Goal: Task Accomplishment & Management: Complete application form

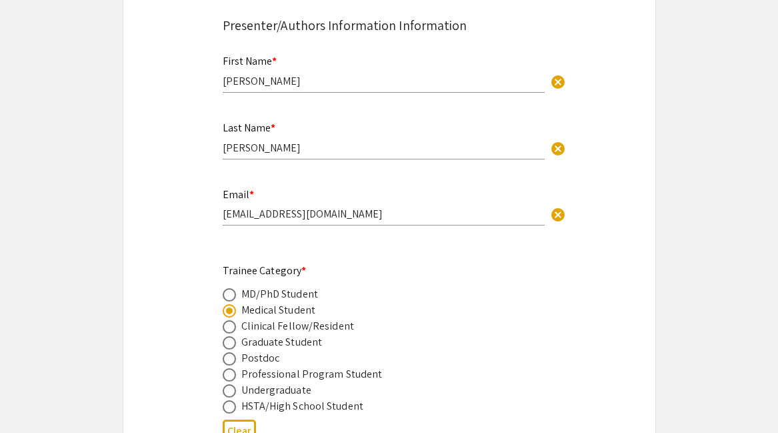
scroll to position [396, 0]
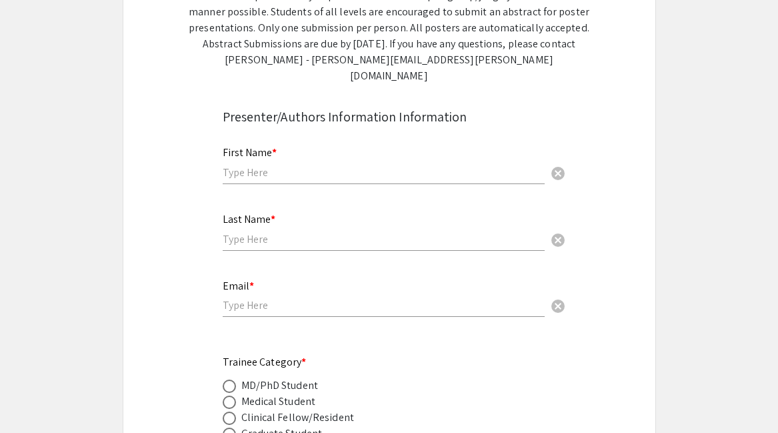
scroll to position [308, 0]
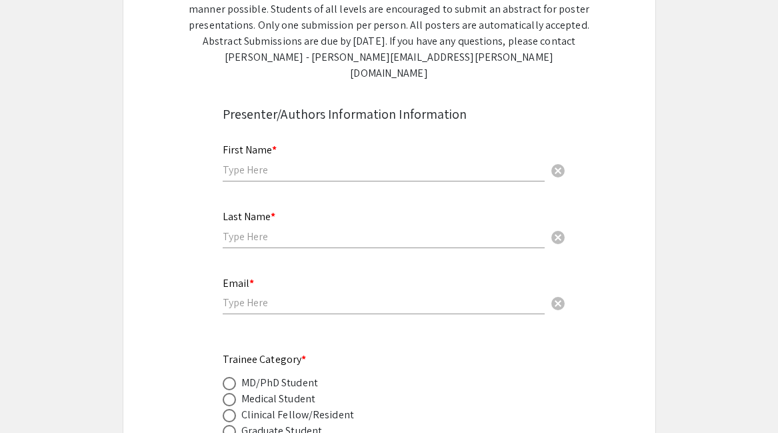
click at [313, 169] on div "First Name * cancel" at bounding box center [384, 163] width 322 height 64
click at [292, 163] on input "text" at bounding box center [384, 170] width 322 height 14
type input "Hayden"
type input "Cooke"
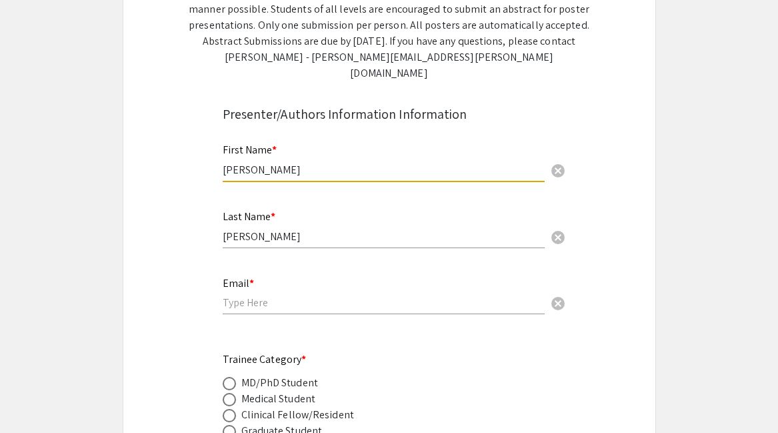
type input "[EMAIL_ADDRESS][DOMAIN_NAME]"
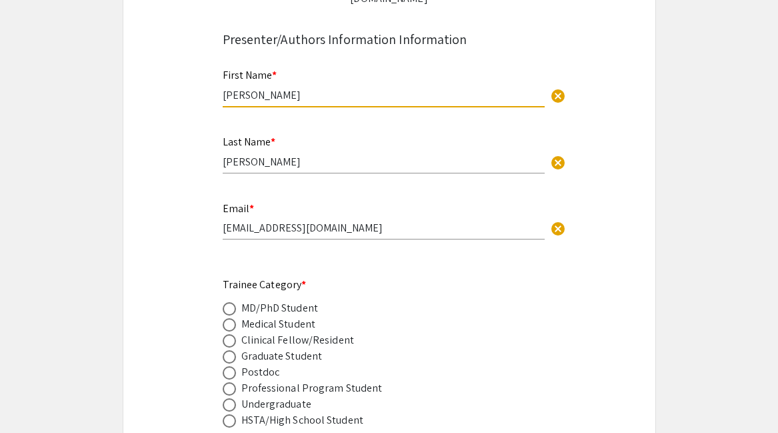
scroll to position [404, 0]
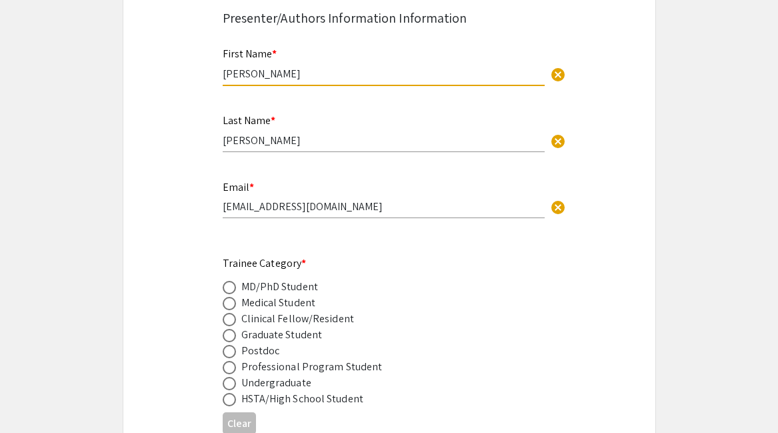
click at [255, 295] on div "Medical Student" at bounding box center [278, 303] width 75 height 16
click at [232, 297] on span at bounding box center [229, 303] width 13 height 13
click at [232, 297] on input "radio" at bounding box center [229, 303] width 13 height 13
radio input "true"
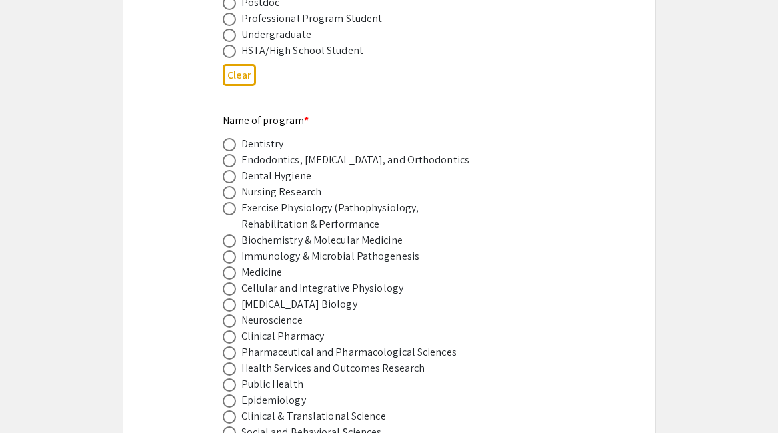
scroll to position [753, 0]
click at [223, 281] on span at bounding box center [229, 287] width 13 height 13
click at [223, 281] on input "radio" at bounding box center [229, 287] width 13 height 13
radio input "true"
click at [223, 265] on span at bounding box center [229, 271] width 13 height 13
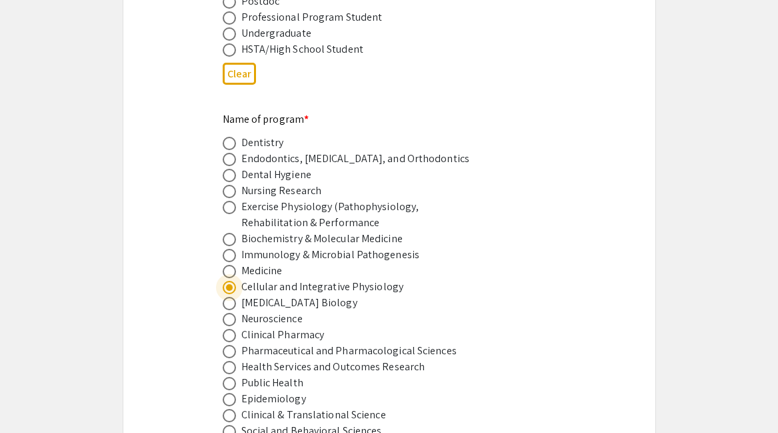
click at [223, 265] on input "radio" at bounding box center [229, 271] width 13 height 13
radio input "true"
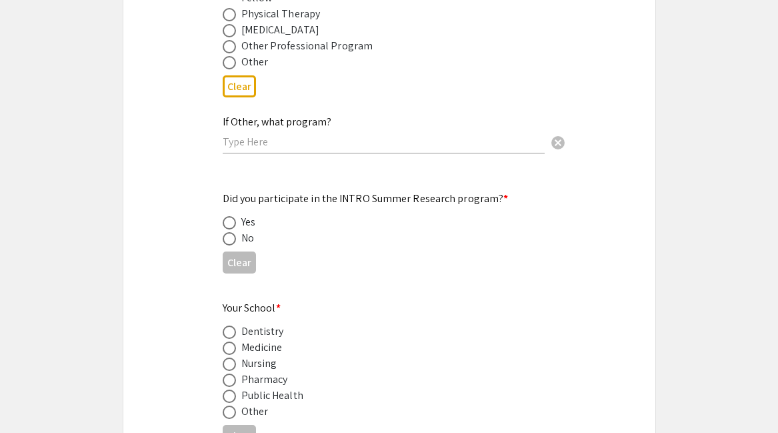
scroll to position [1237, 0]
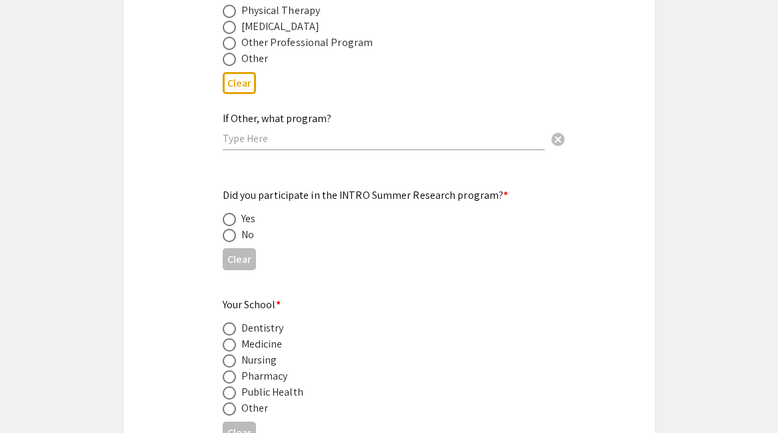
click at [233, 211] on mat-radio-button at bounding box center [232, 219] width 19 height 16
click at [228, 213] on span at bounding box center [229, 219] width 13 height 13
click at [228, 213] on input "radio" at bounding box center [229, 219] width 13 height 13
radio input "true"
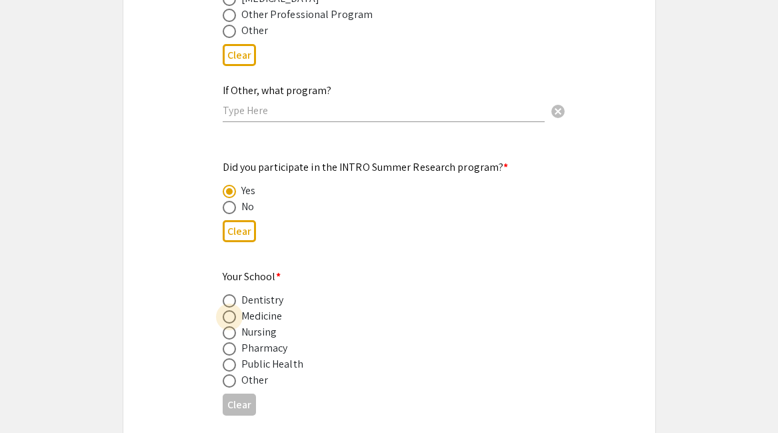
click at [235, 310] on span at bounding box center [229, 316] width 13 height 13
click at [235, 310] on input "radio" at bounding box center [229, 316] width 13 height 13
radio input "true"
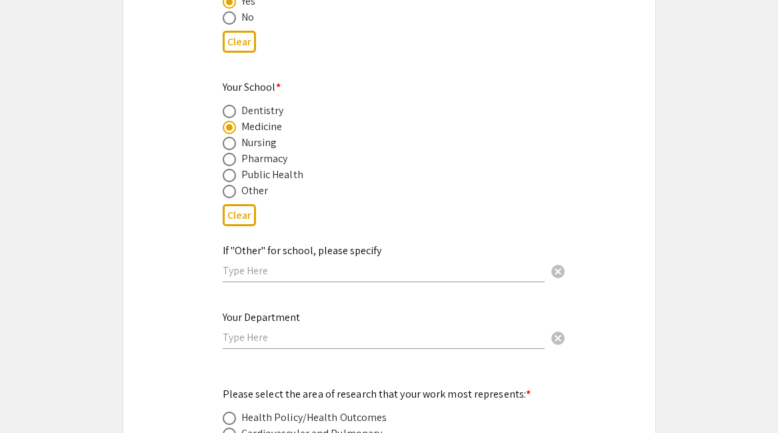
scroll to position [1456, 0]
click at [262, 329] on div "Your Department cancel" at bounding box center [384, 322] width 322 height 51
type input "Department of Pediatric Surgery"
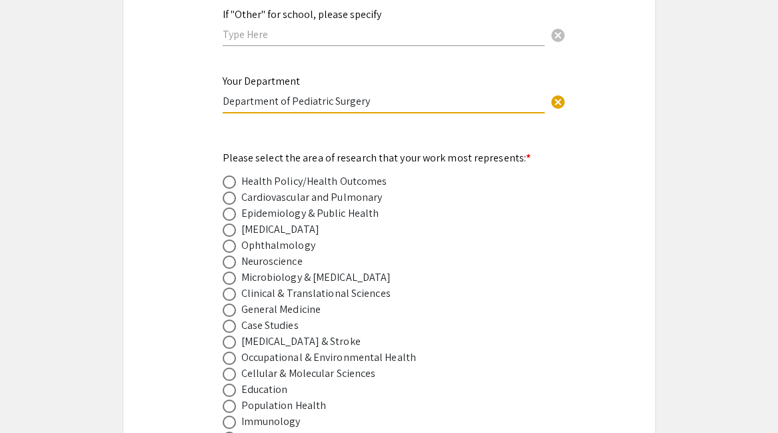
scroll to position [1692, 0]
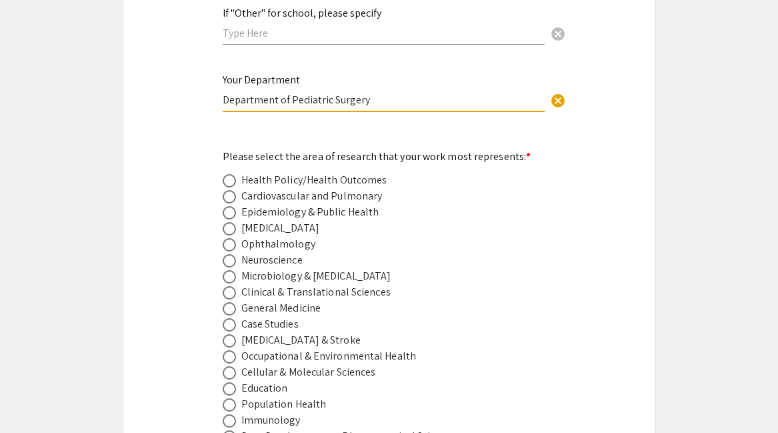
click at [230, 174] on span at bounding box center [229, 180] width 13 height 13
click at [230, 174] on input "radio" at bounding box center [229, 180] width 13 height 13
radio input "true"
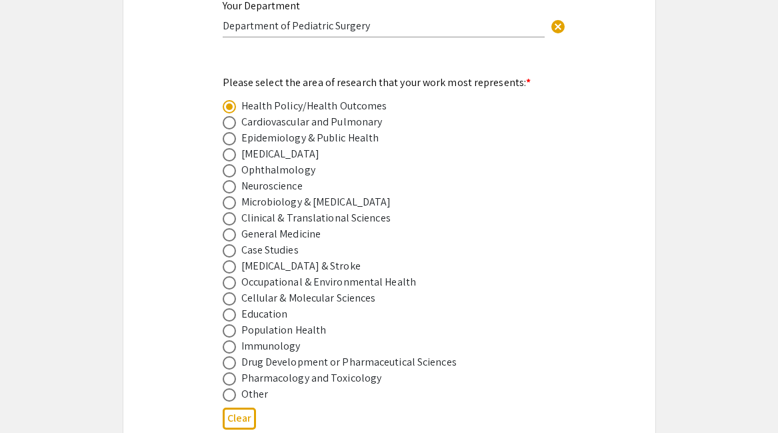
scroll to position [1776, 0]
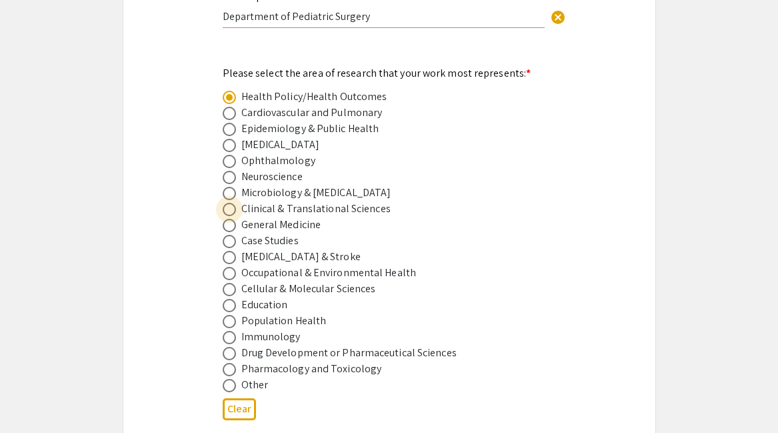
click at [233, 203] on span at bounding box center [229, 209] width 13 height 13
click at [233, 203] on input "radio" at bounding box center [229, 209] width 13 height 13
radio input "true"
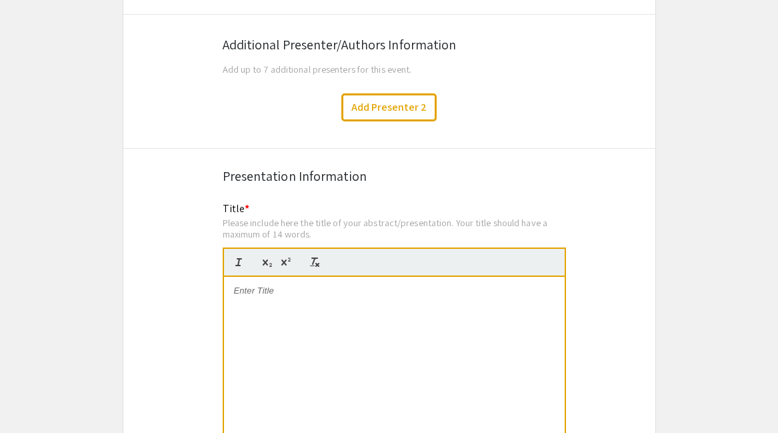
scroll to position [2302, 0]
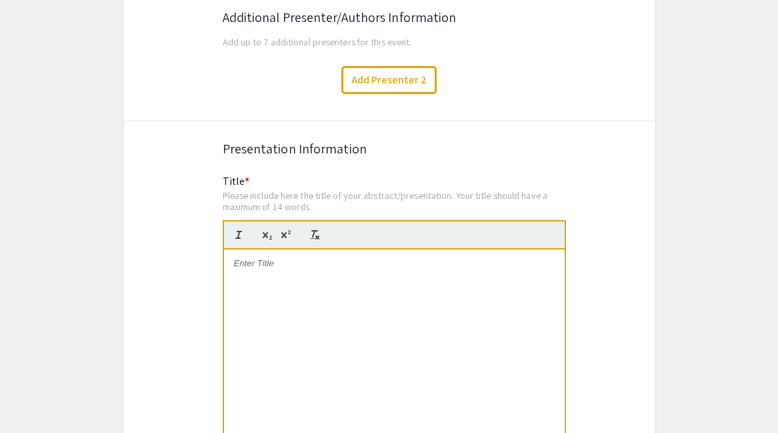
click at [293, 257] on p at bounding box center [394, 263] width 321 height 12
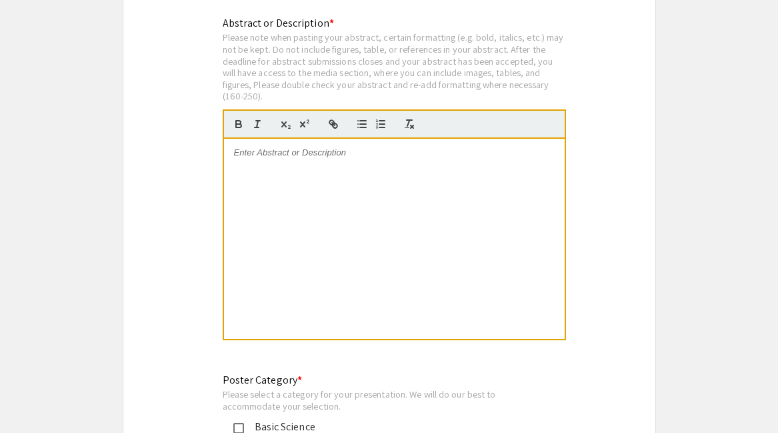
scroll to position [2768, 0]
click at [331, 145] on div at bounding box center [394, 238] width 341 height 200
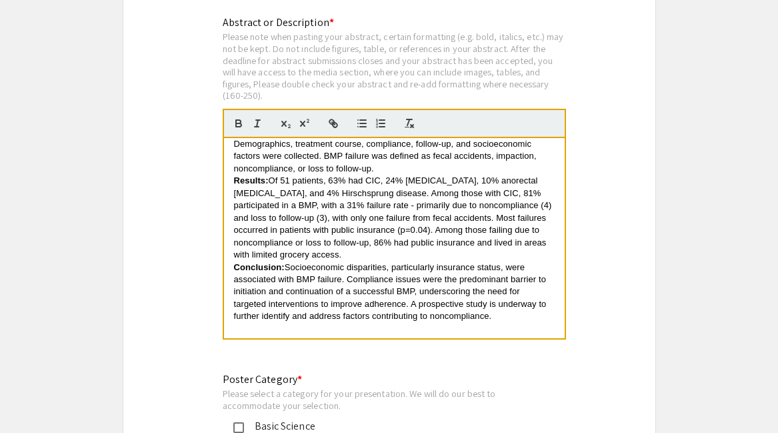
scroll to position [148, 0]
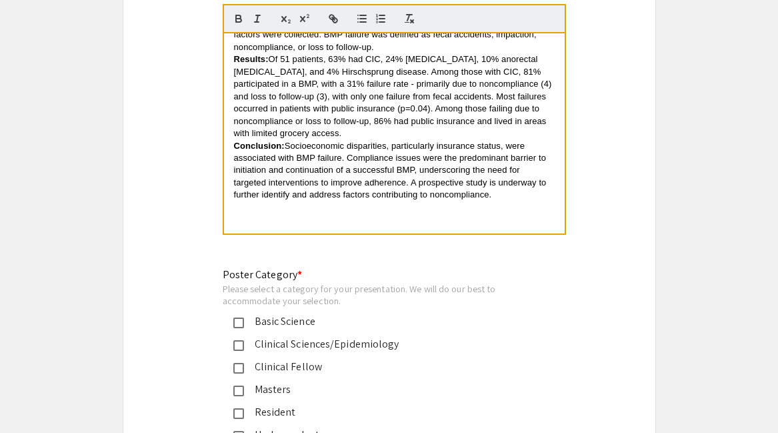
click at [327, 336] on div "Clinical Sciences/Epidemiology" at bounding box center [384, 344] width 280 height 16
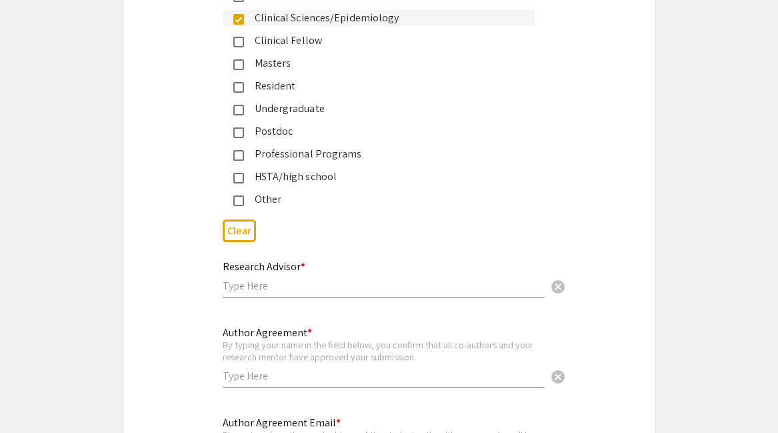
scroll to position [3205, 0]
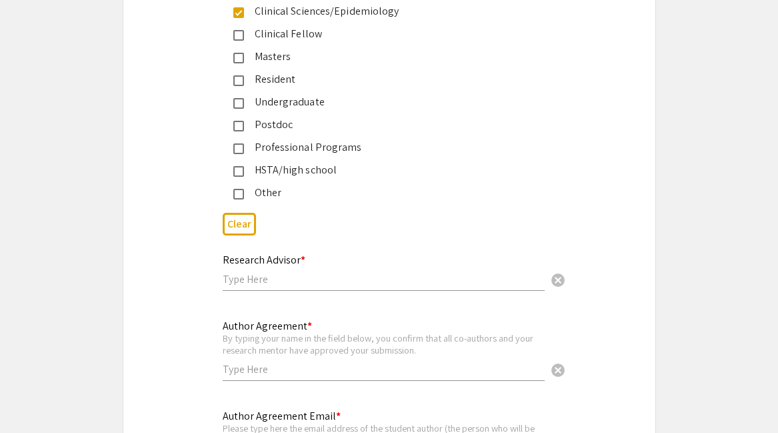
click at [276, 272] on input "text" at bounding box center [384, 279] width 322 height 14
type input "Lea Wehrli"
click at [266, 362] on input "text" at bounding box center [384, 369] width 322 height 14
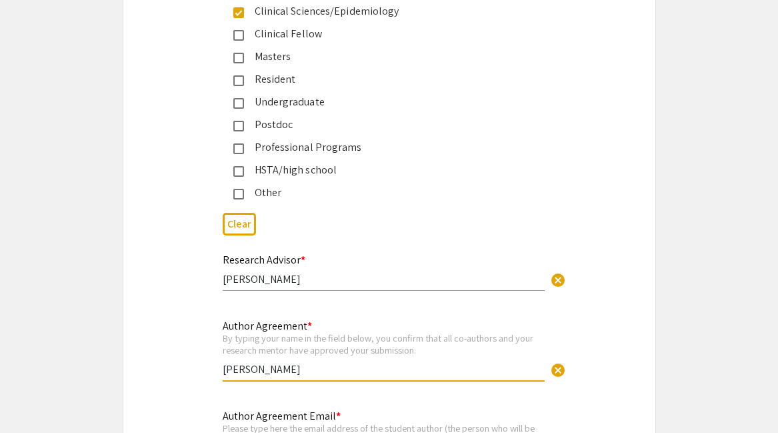
type input "Hayden Cooke"
click at [309, 249] on div "Research Advisor * Lea Wehrli cancel" at bounding box center [384, 266] width 322 height 51
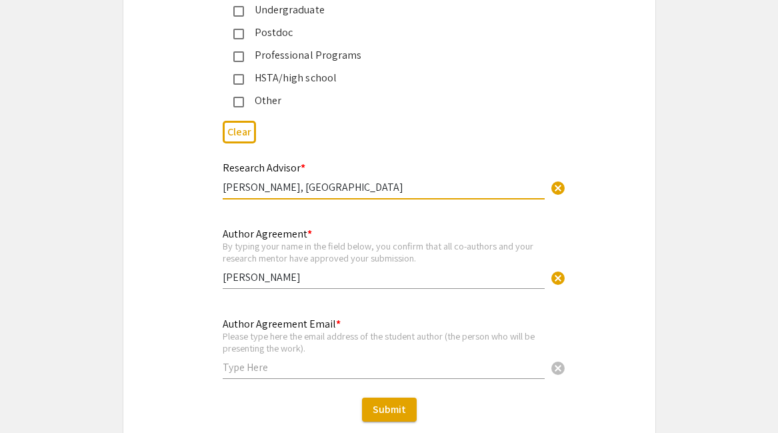
scroll to position [3324, 0]
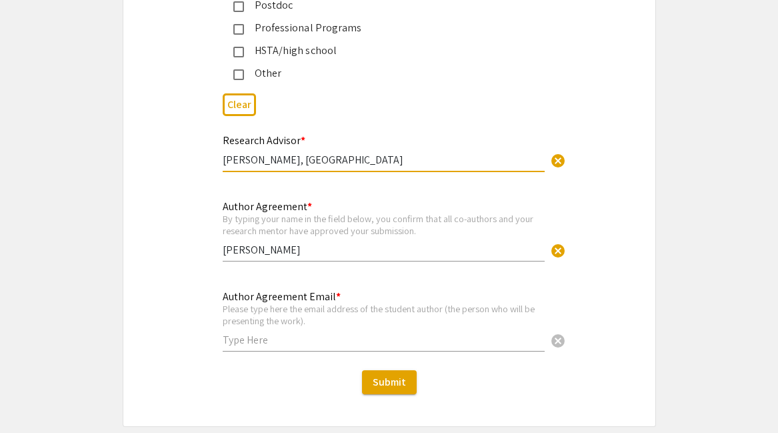
type input "Lea Wehrli, MD"
click at [282, 333] on input "text" at bounding box center [384, 340] width 322 height 14
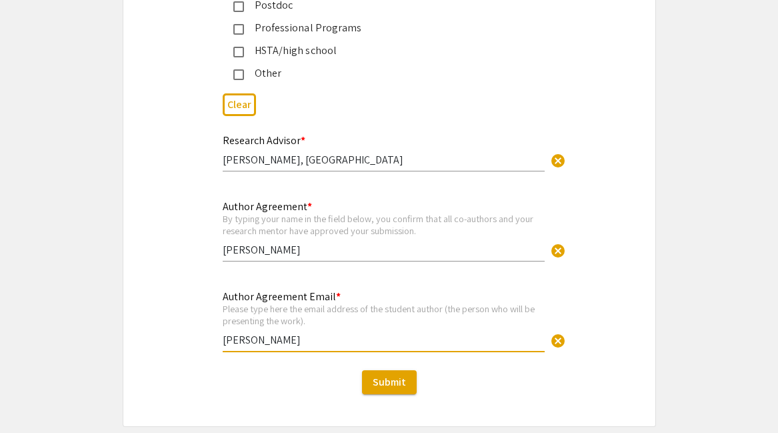
scroll to position [3332, 0]
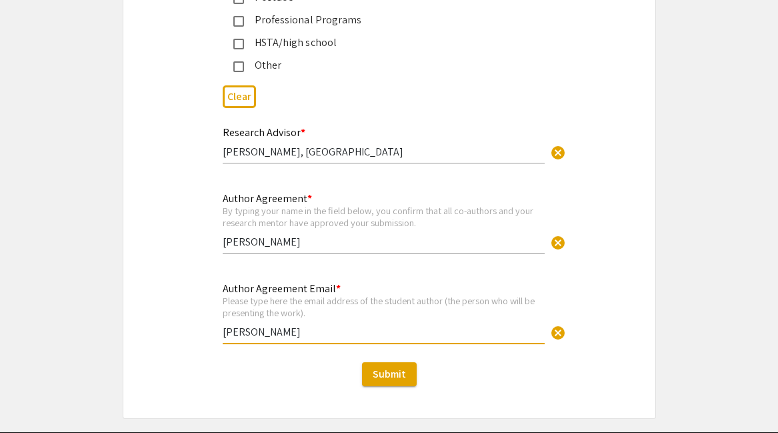
drag, startPoint x: 318, startPoint y: 320, endPoint x: 197, endPoint y: 321, distance: 121.3
click at [197, 321] on div "Author Agreement Email * Please type here the email address of the student auth…" at bounding box center [389, 319] width 532 height 79
type input "[EMAIL_ADDRESS][DOMAIN_NAME]"
click at [377, 367] on span "Submit" at bounding box center [389, 374] width 33 height 14
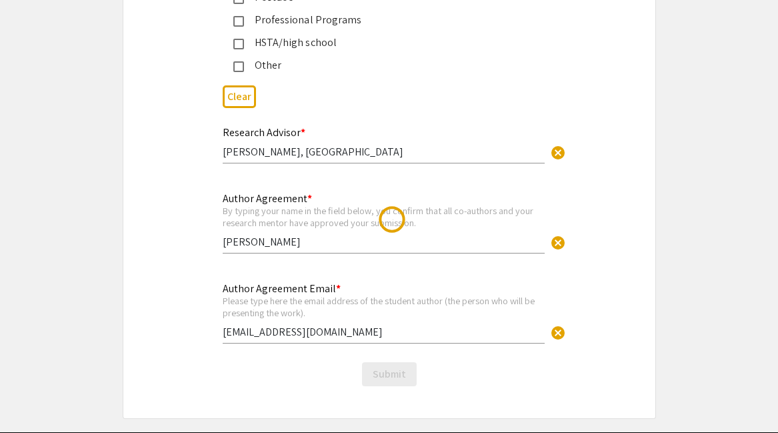
scroll to position [0, 0]
